Goal: Transaction & Acquisition: Purchase product/service

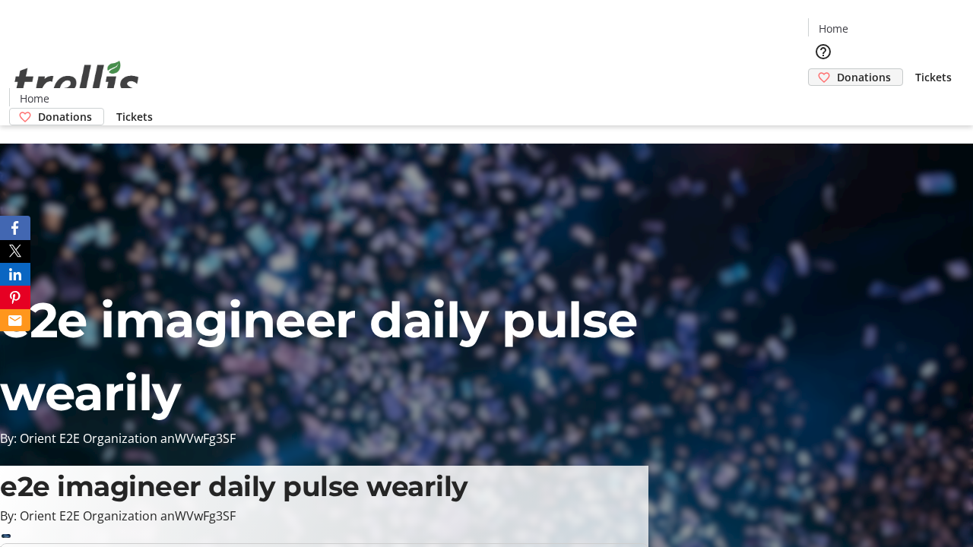
click at [837, 69] on span "Donations" at bounding box center [864, 77] width 54 height 16
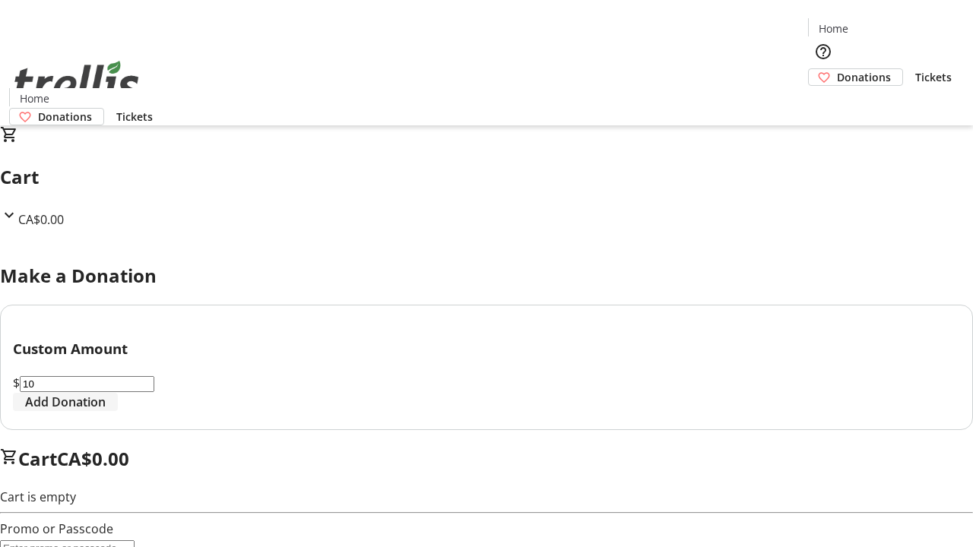
click at [106, 411] on span "Add Donation" at bounding box center [65, 402] width 81 height 18
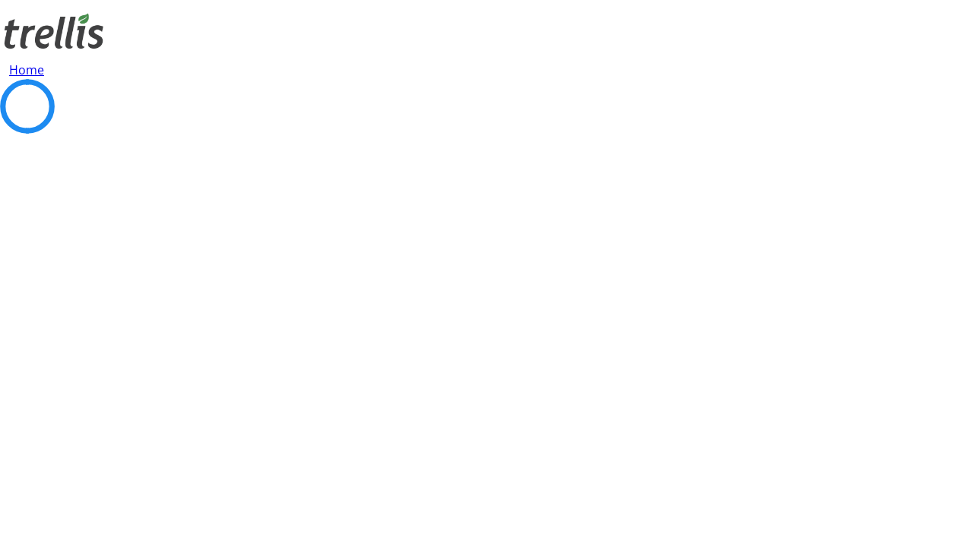
select select "CA"
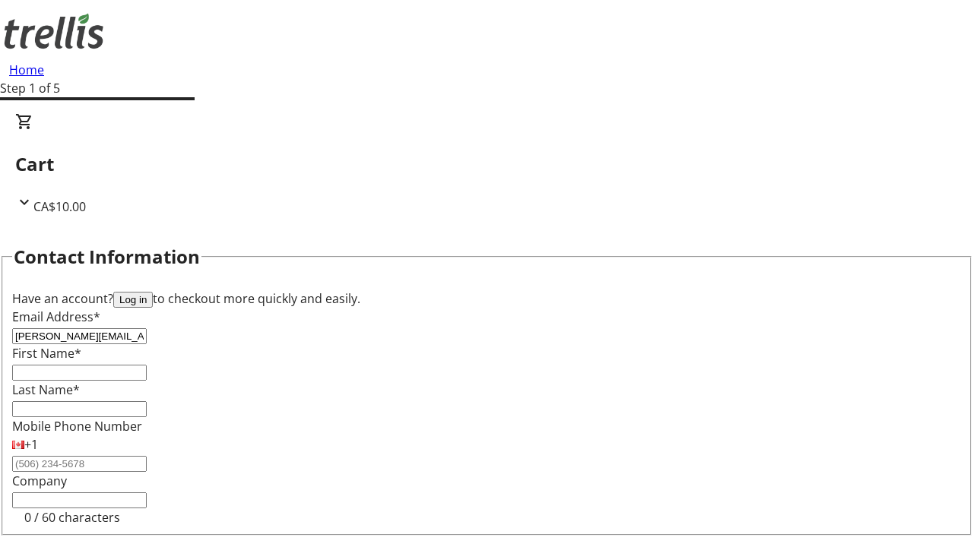
type input "[PERSON_NAME][EMAIL_ADDRESS][DOMAIN_NAME]"
type input "[PERSON_NAME]"
type input "[STREET_ADDRESS][PERSON_NAME]"
type input "Kelowna"
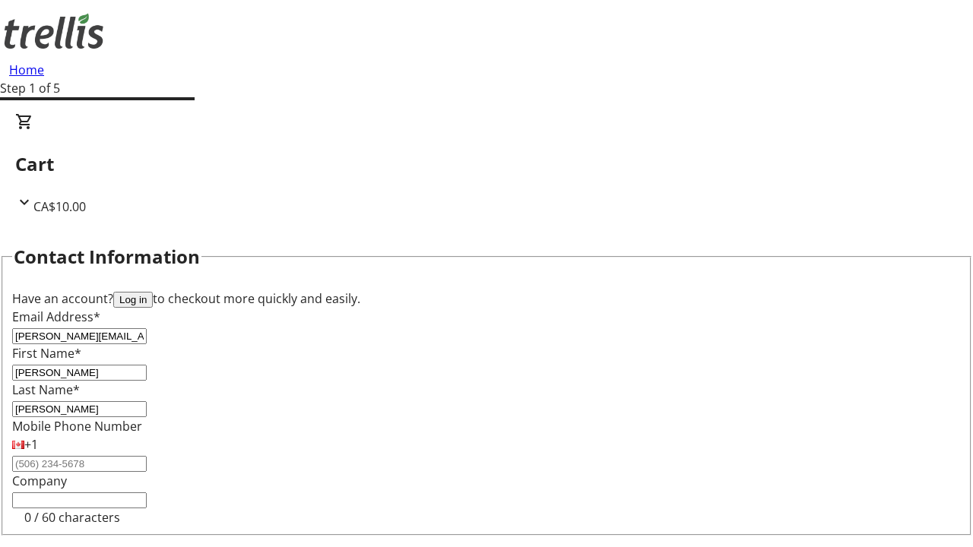
select select "BC"
type input "Kelowna"
type input "V1Y 0C2"
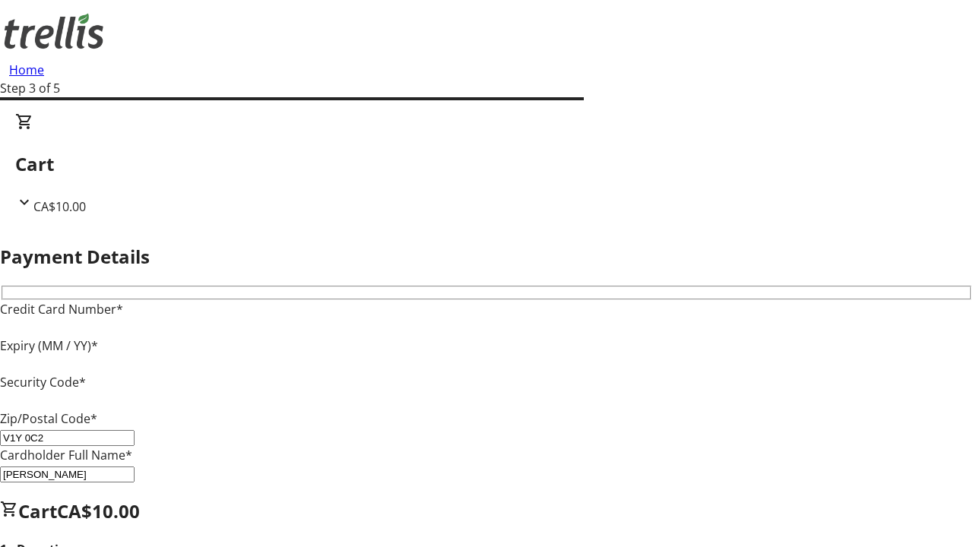
type input "V1Y 0C2"
